Goal: Transaction & Acquisition: Purchase product/service

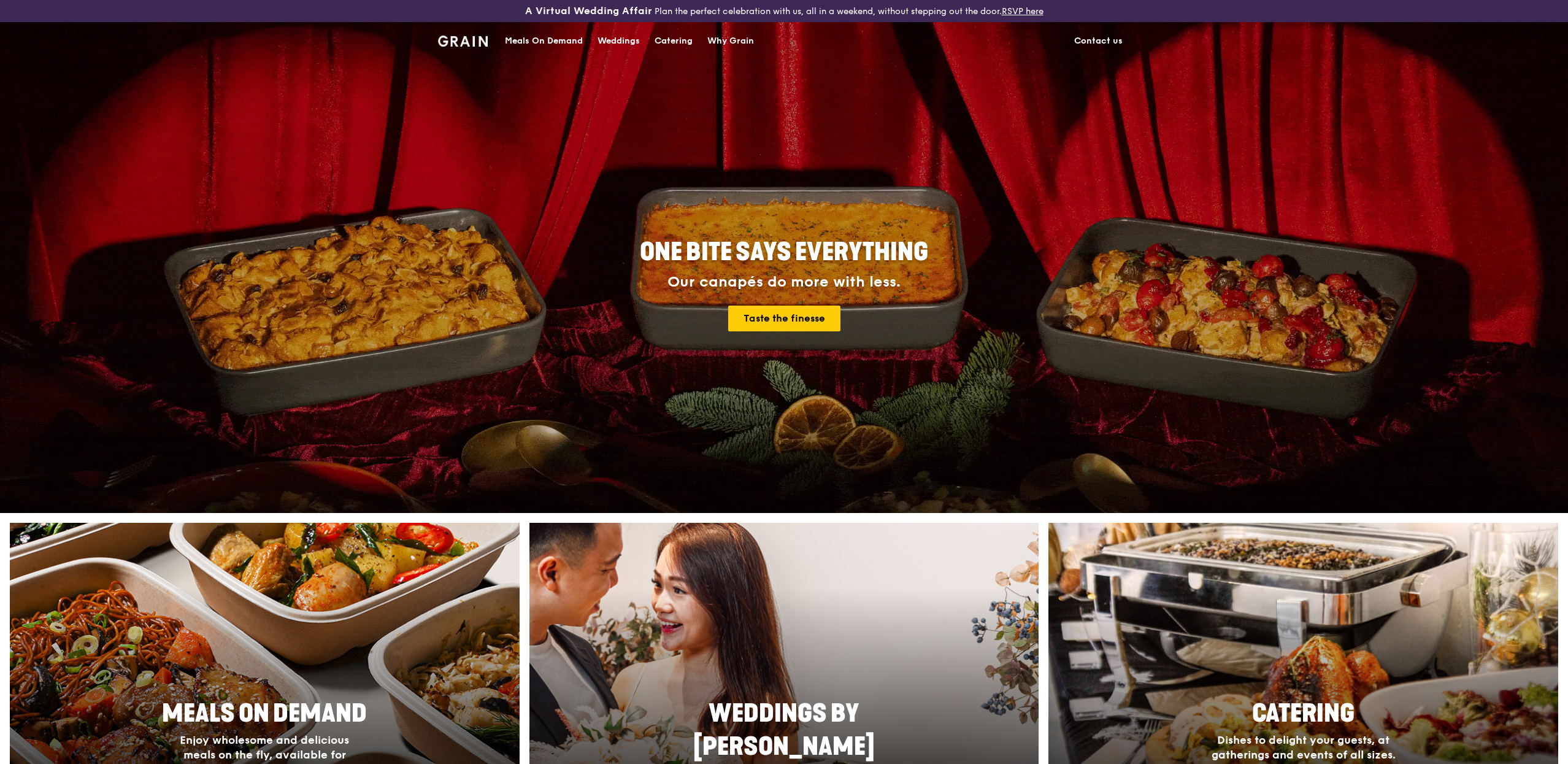
click at [543, 43] on div "Meals On Demand" at bounding box center [544, 41] width 78 height 37
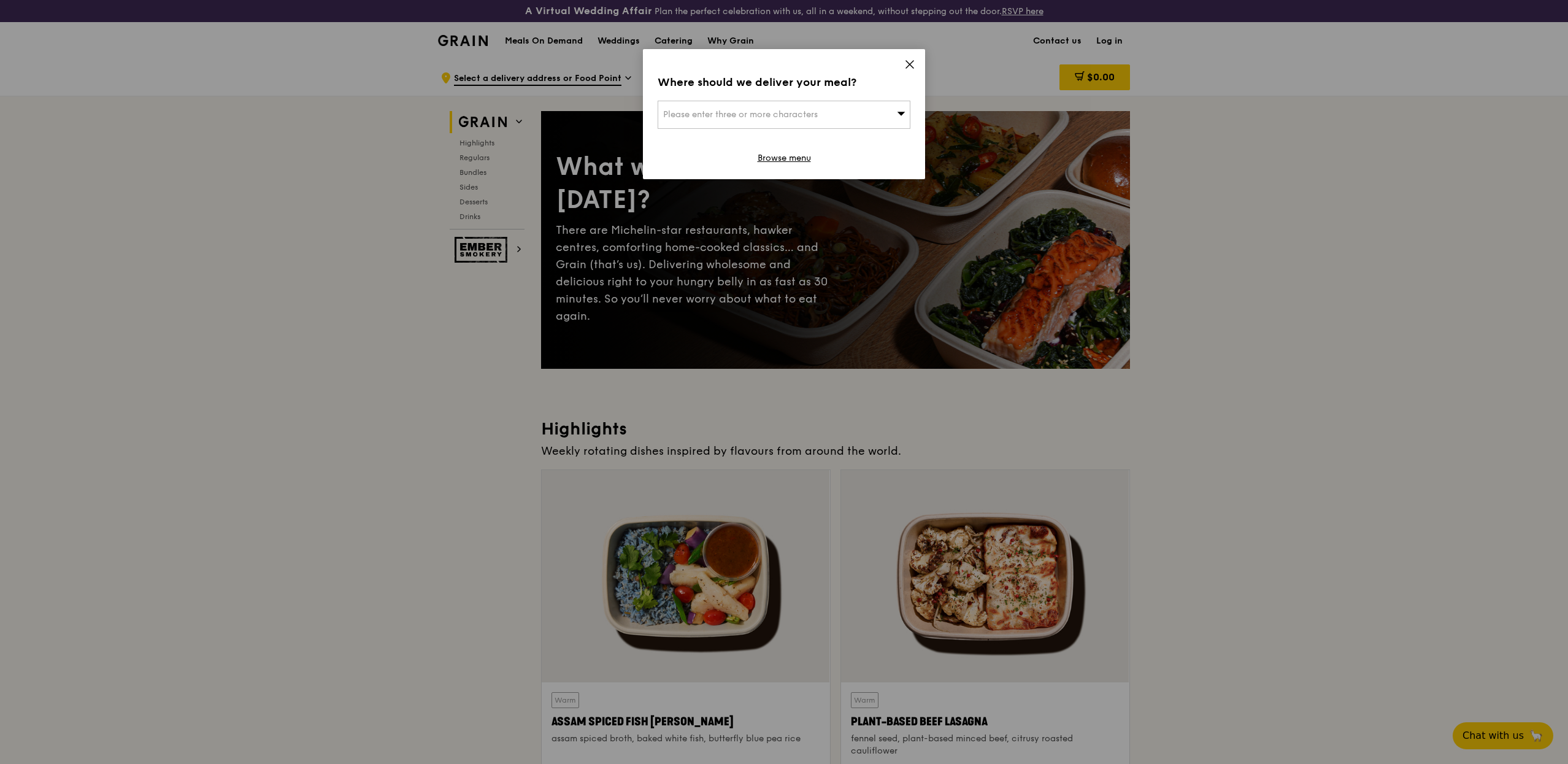
click at [916, 72] on div "Where should we deliver your meal? Please enter three or more characters Browse…" at bounding box center [784, 114] width 282 height 130
click at [912, 69] on icon at bounding box center [910, 64] width 11 height 11
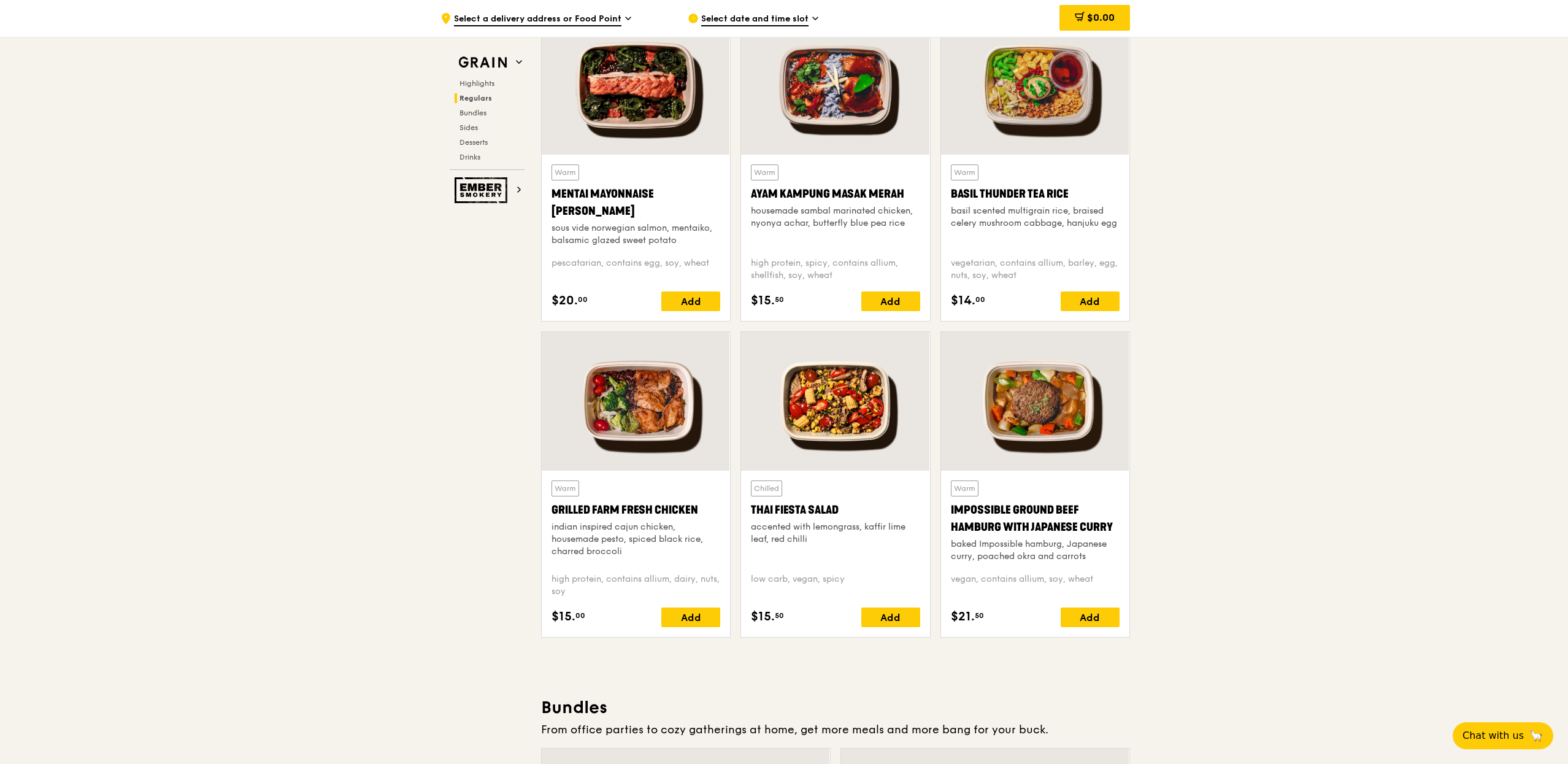
scroll to position [1147, 0]
